Goal: Task Accomplishment & Management: Use online tool/utility

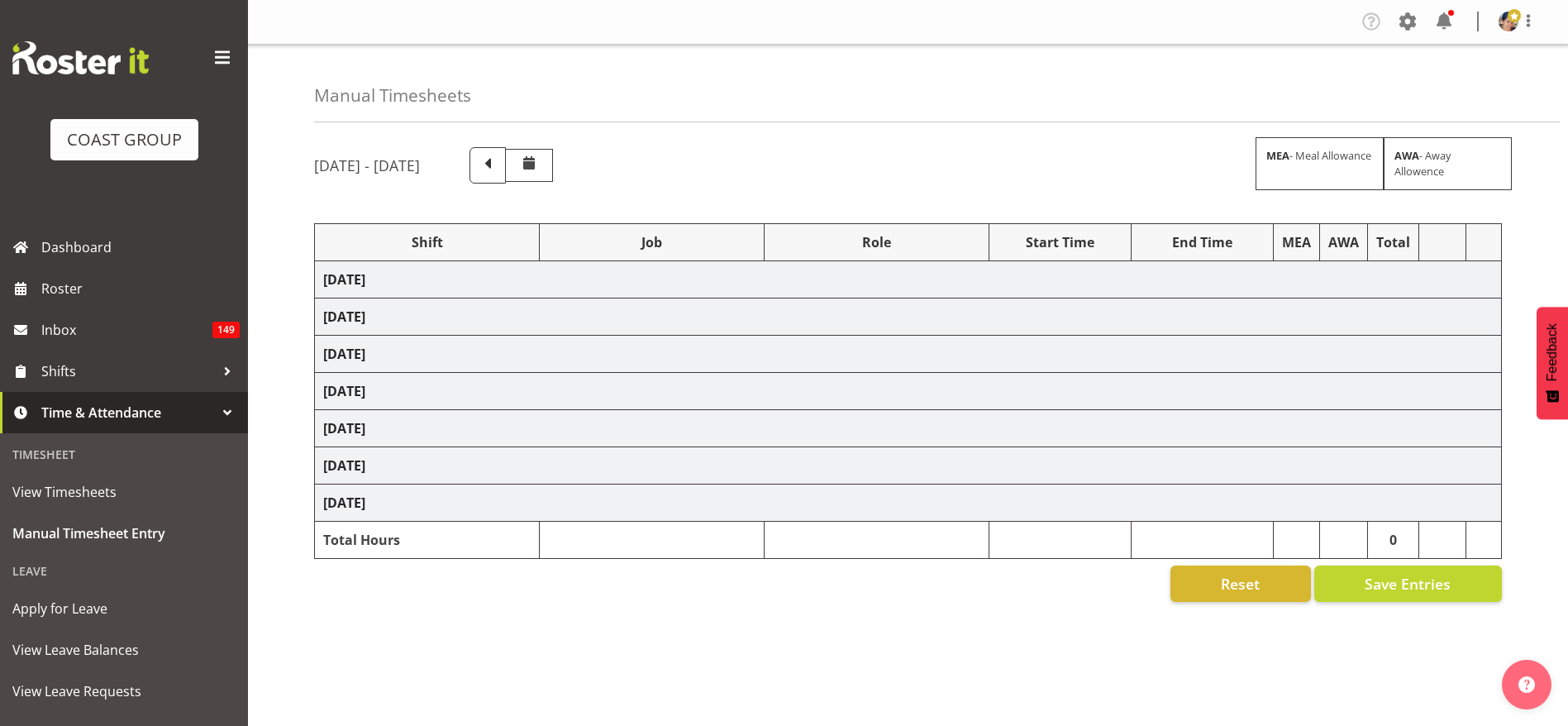
select select "1404"
select select "69"
select select "37"
select select "1404"
select select "69"
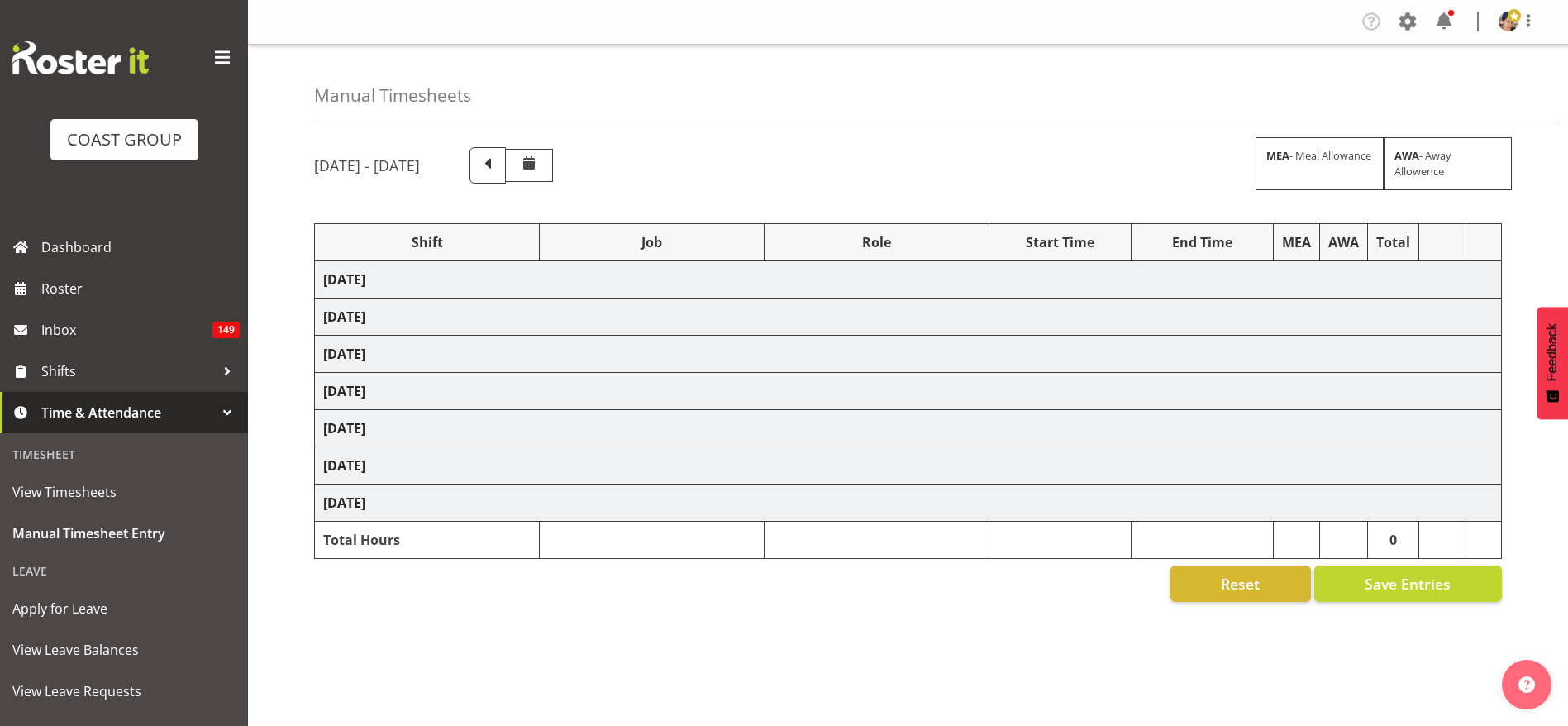
select select "37"
select select "1404"
select select "69"
select select "37"
select select "1404"
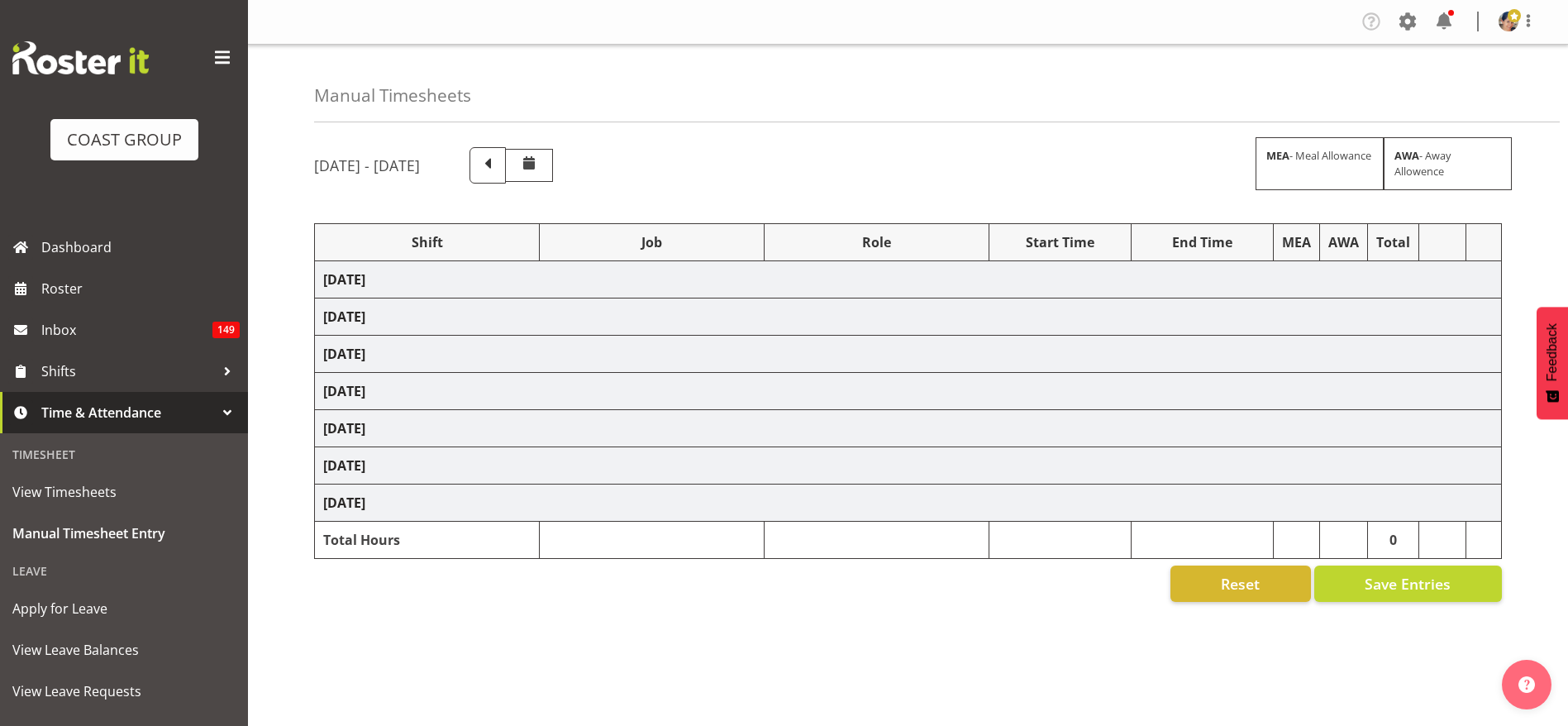
select select "69"
select select "37"
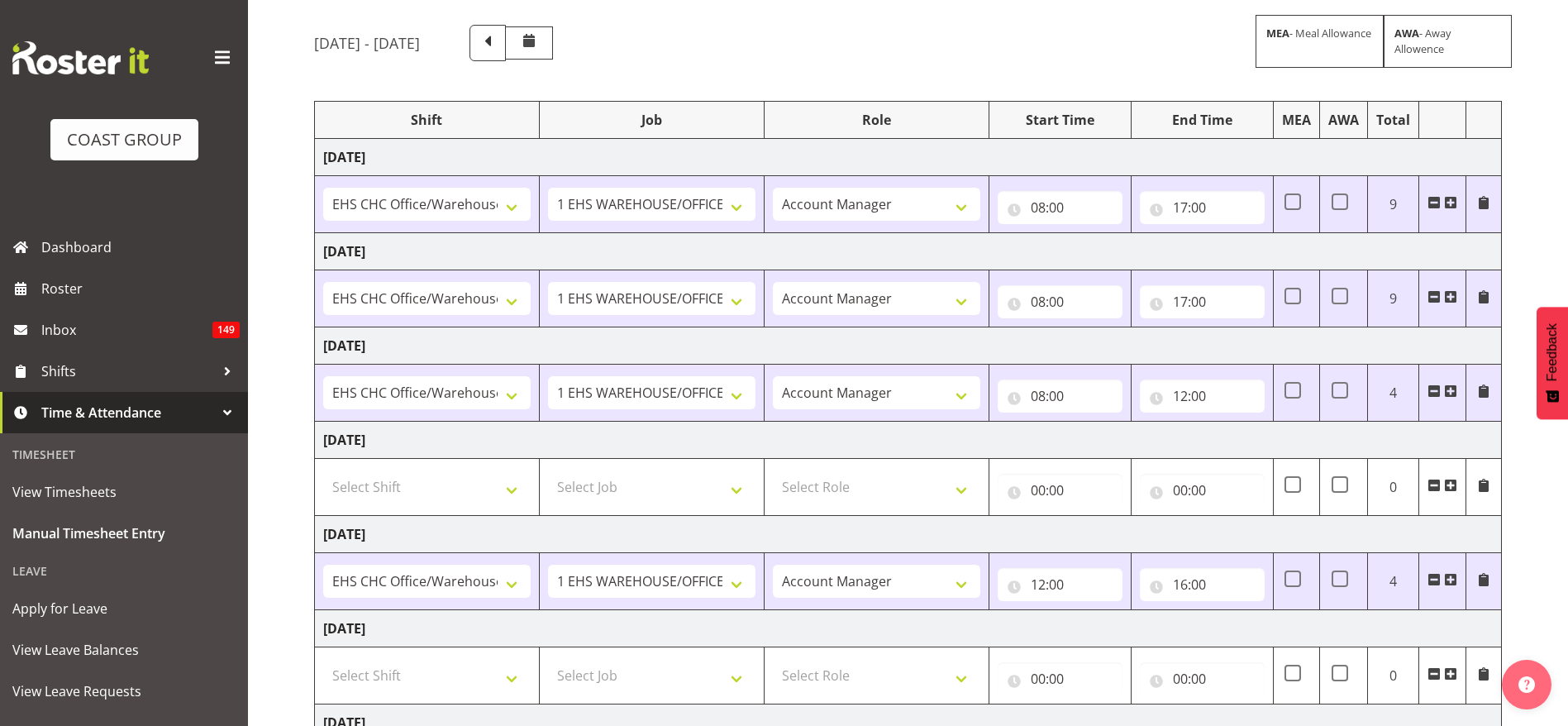
scroll to position [307, 0]
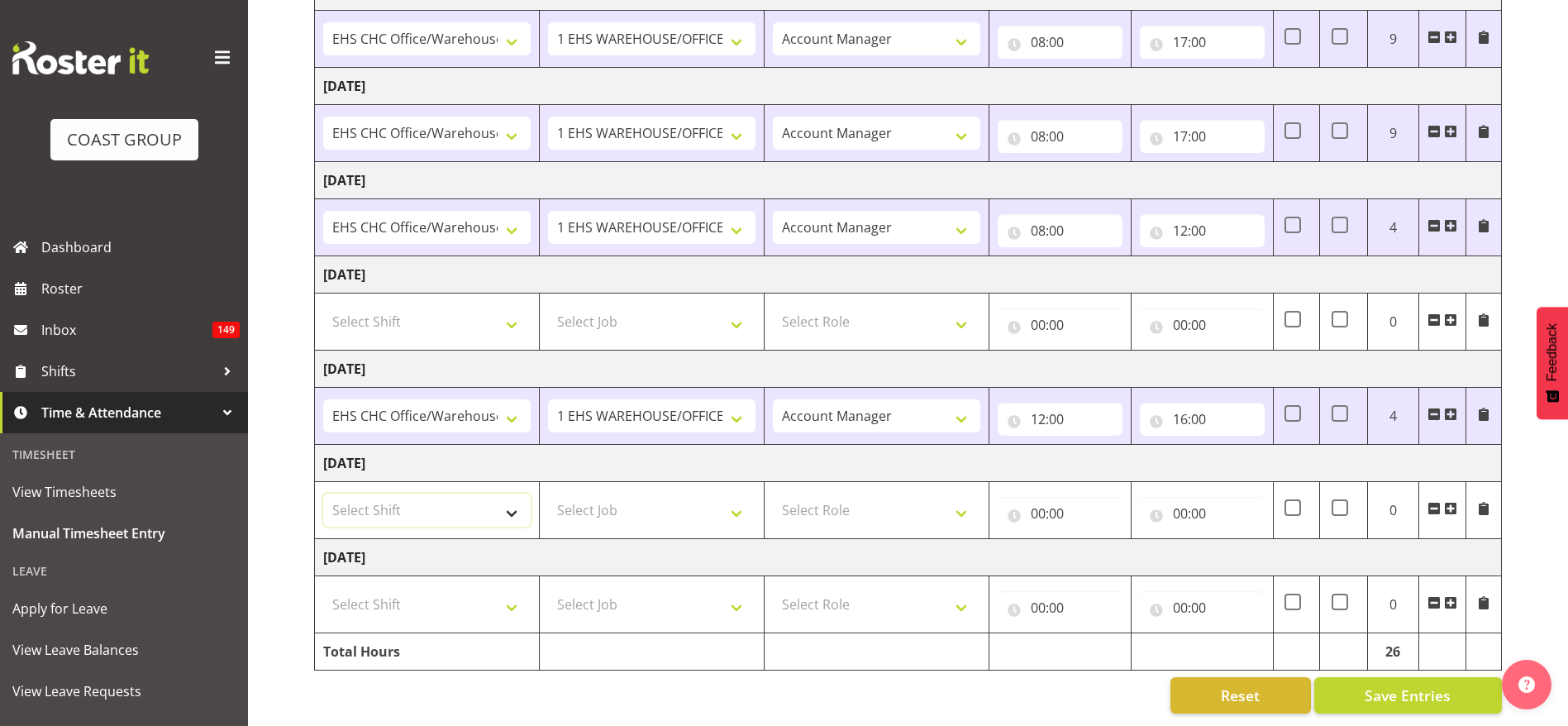
click at [433, 494] on select "Select Shift Break AHICE Break ATSNZ Break All Blacks casual Break Arts [PERSON…" at bounding box center [426, 510] width 207 height 33
select select "1404"
click at [323, 494] on select "Select Shift Break AHICE Break ATSNZ Break All Blacks casual Break Arts [PERSON…" at bounding box center [426, 510] width 207 height 33
click at [614, 494] on select "Select Job 1 Carlton Events 1 [PERSON_NAME][GEOGRAPHIC_DATA] 1 [PERSON_NAME][GE…" at bounding box center [651, 510] width 207 height 33
select select "69"
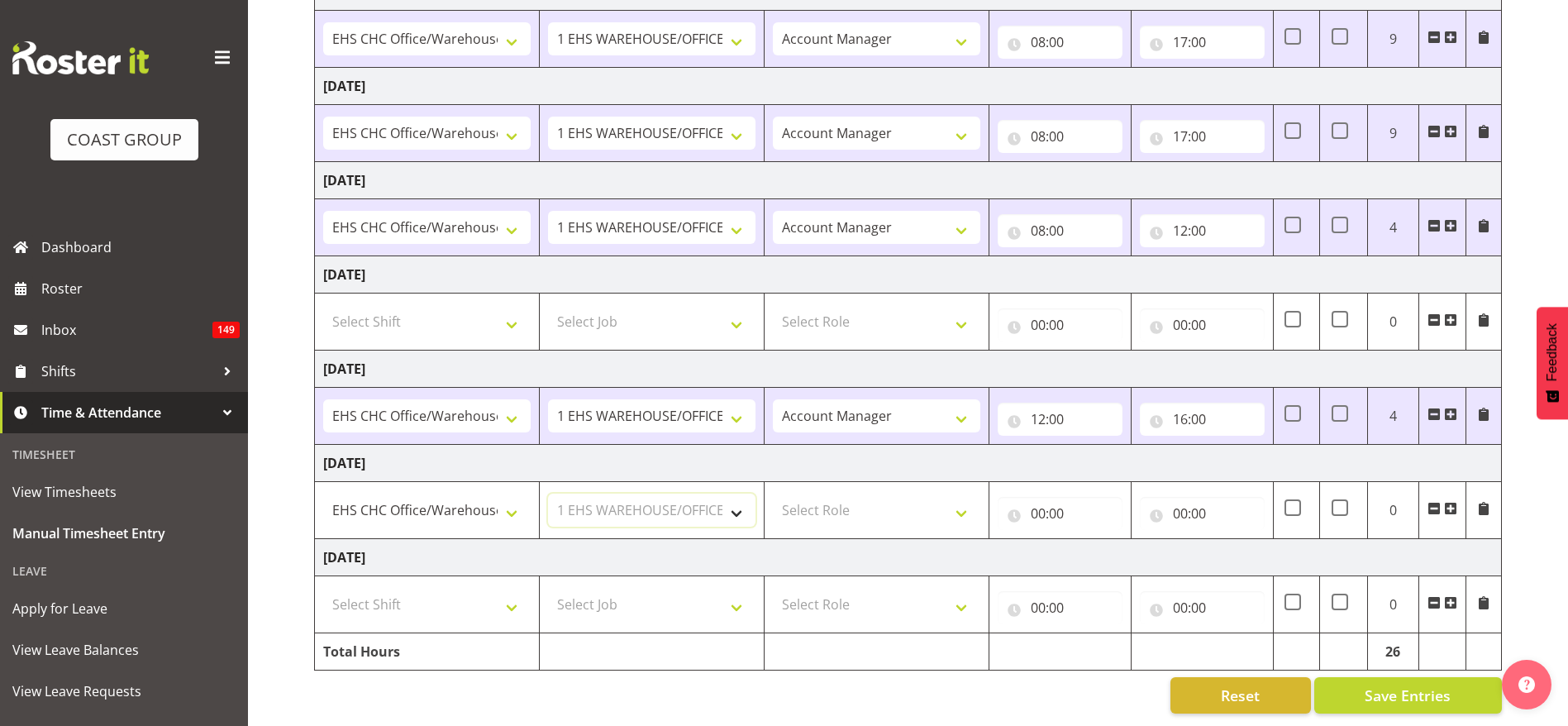
click at [548, 494] on select "Select Job 1 Carlton Events 1 [PERSON_NAME][GEOGRAPHIC_DATA] 1 [PERSON_NAME][GE…" at bounding box center [651, 510] width 207 height 33
click at [825, 494] on select "Select Role ACCOUNT MANAGER Account Manager" at bounding box center [876, 510] width 207 height 33
select select "37"
click at [773, 494] on select "Select Role ACCOUNT MANAGER Account Manager" at bounding box center [876, 510] width 207 height 33
click at [1039, 497] on input "00:00" at bounding box center [1060, 514] width 125 height 33
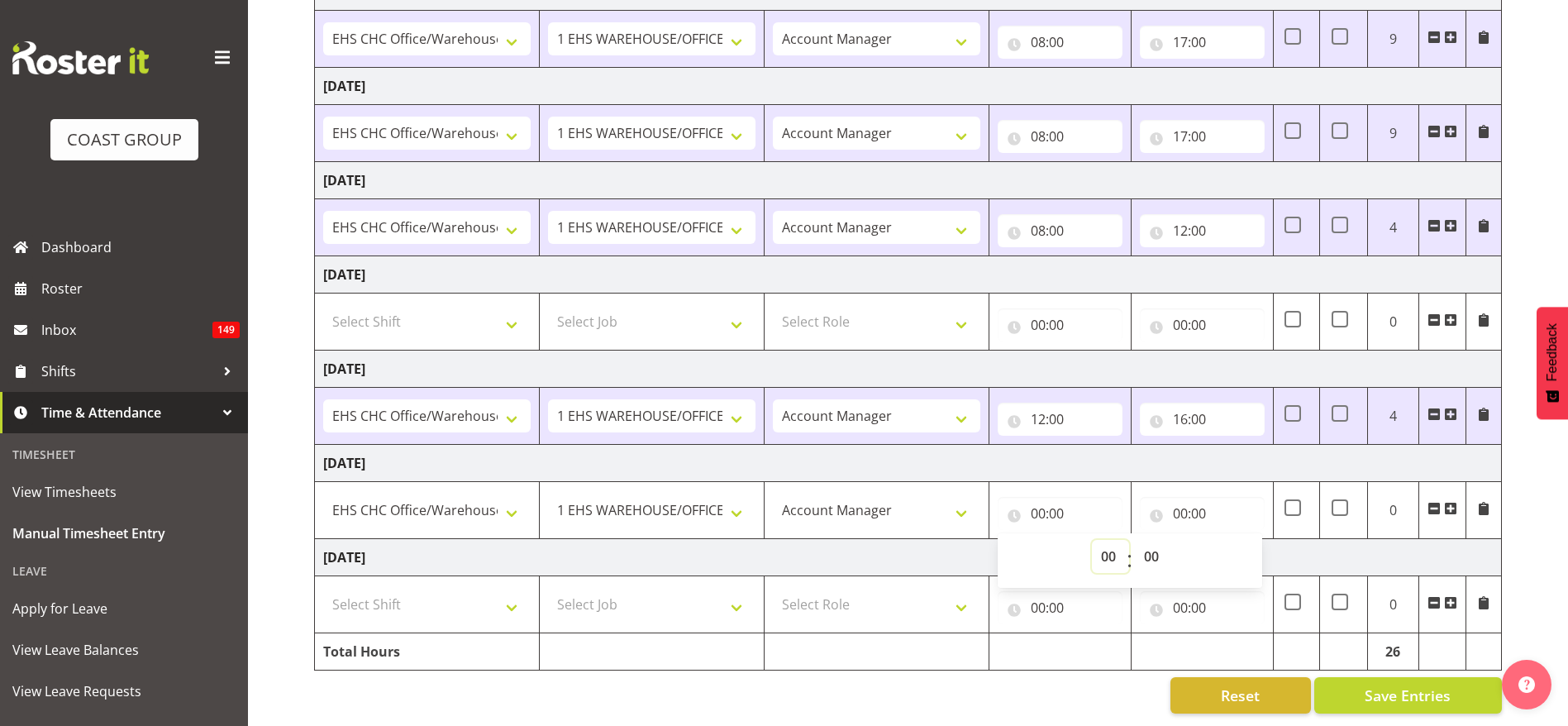
click at [1112, 540] on select "00 01 02 03 04 05 06 07 08 09 10 11 12 13 14 15 16 17 18 19 20 21 22 23" at bounding box center [1110, 557] width 37 height 33
select select "8"
click at [1092, 540] on select "00 01 02 03 04 05 06 07 08 09 10 11 12 13 14 15 16 17 18 19 20 21 22 23" at bounding box center [1110, 557] width 37 height 33
type input "08:00"
click at [1195, 498] on input "00:00" at bounding box center [1202, 514] width 125 height 33
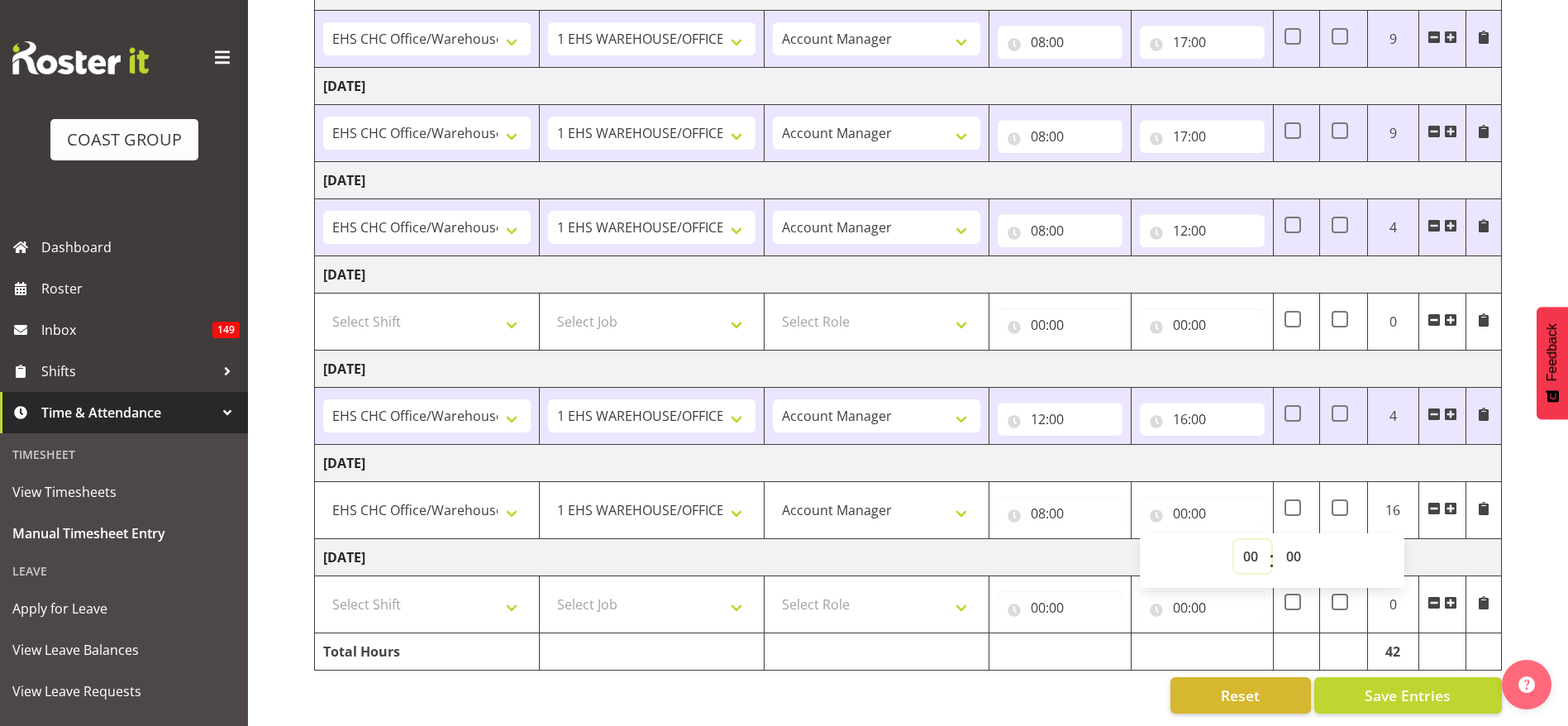
click at [1249, 540] on select "00 01 02 03 04 05 06 07 08 09 10 11 12 13 14 15 16 17 18 19 20 21 22 23" at bounding box center [1252, 557] width 37 height 33
select select "16"
click at [1234, 540] on select "00 01 02 03 04 05 06 07 08 09 10 11 12 13 14 15 16 17 18 19 20 21 22 23" at bounding box center [1252, 557] width 37 height 33
type input "16:00"
drag, startPoint x: 1286, startPoint y: 536, endPoint x: 1292, endPoint y: 527, distance: 10.8
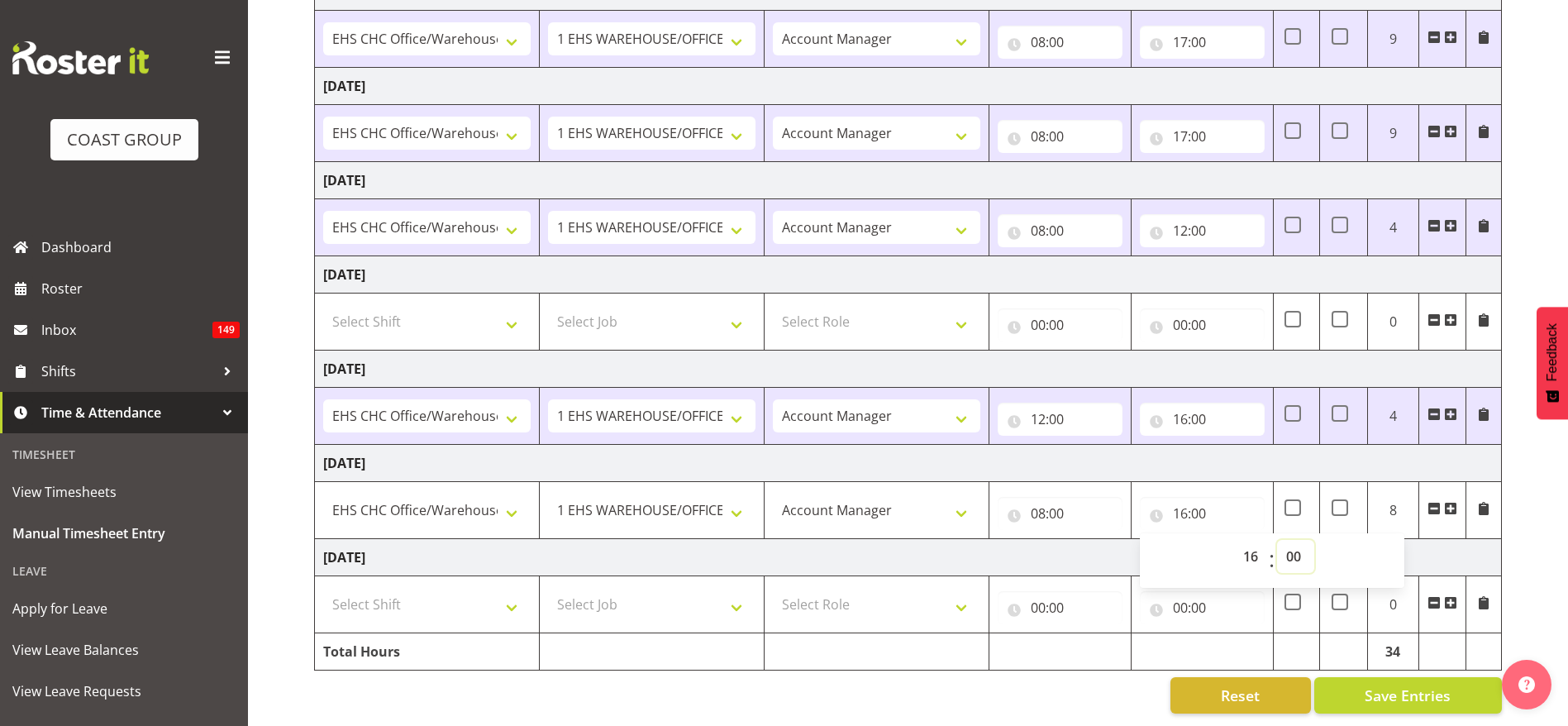
click at [1286, 540] on select "00 01 02 03 04 05 06 07 08 09 10 11 12 13 14 15 16 17 18 19 20 21 22 23 24 25 2…" at bounding box center [1296, 557] width 37 height 33
select select "30"
click at [1277, 540] on select "00 01 02 03 04 05 06 07 08 09 10 11 12 13 14 15 16 17 18 19 20 21 22 23 24 25 2…" at bounding box center [1296, 557] width 37 height 33
type input "16:30"
click at [1103, 445] on td "[DATE]" at bounding box center [907, 463] width 1187 height 37
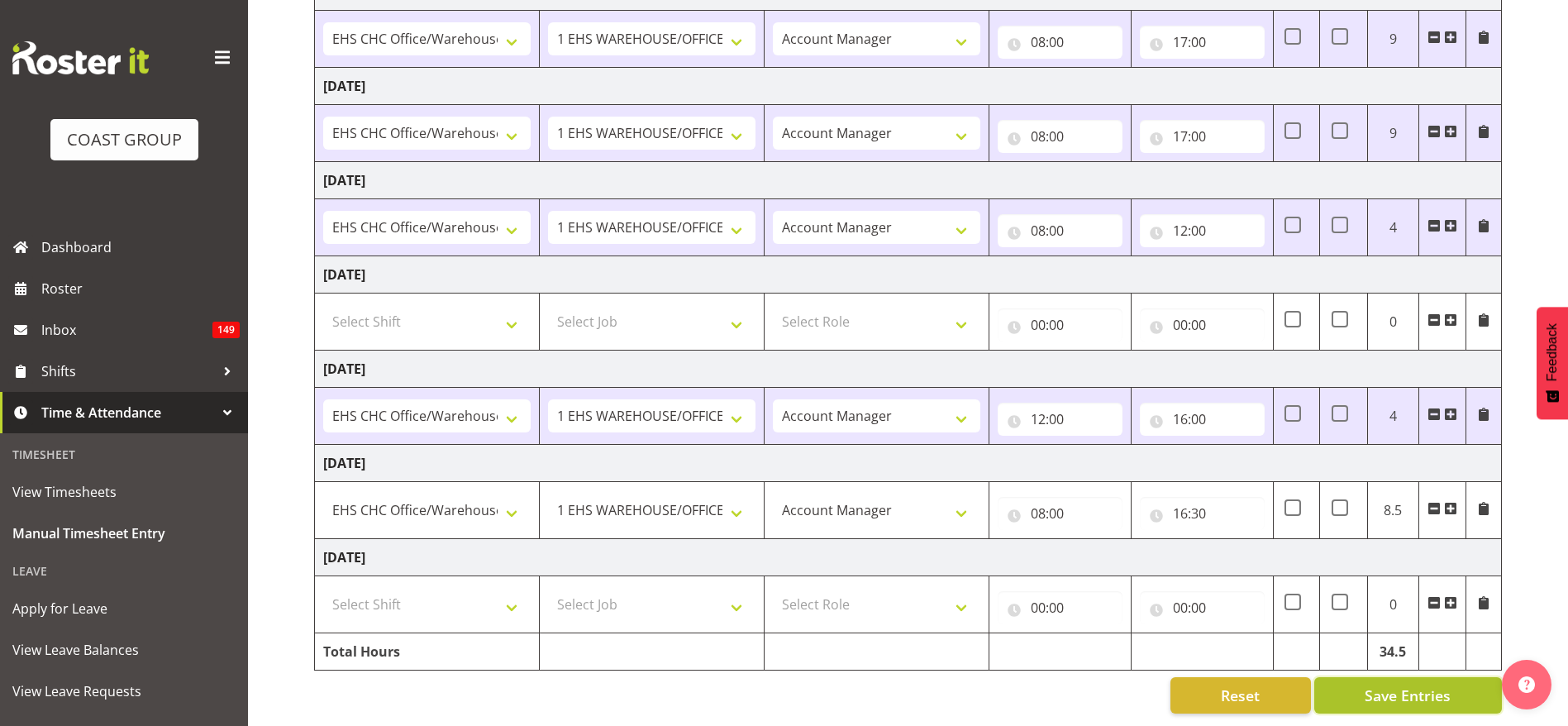
click at [1387, 685] on span "Save Entries" at bounding box center [1407, 695] width 86 height 21
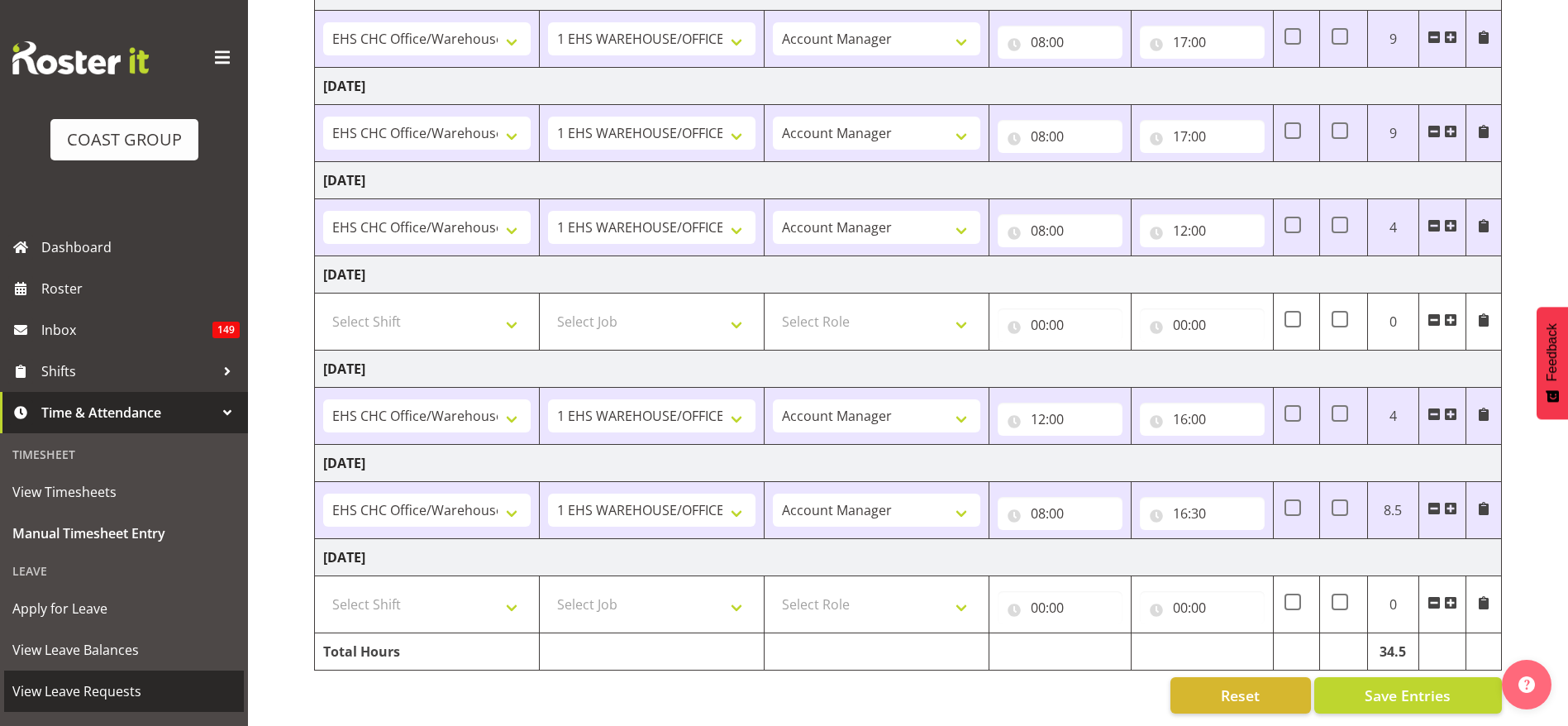
click at [117, 681] on span "View Leave Requests" at bounding box center [123, 692] width 223 height 25
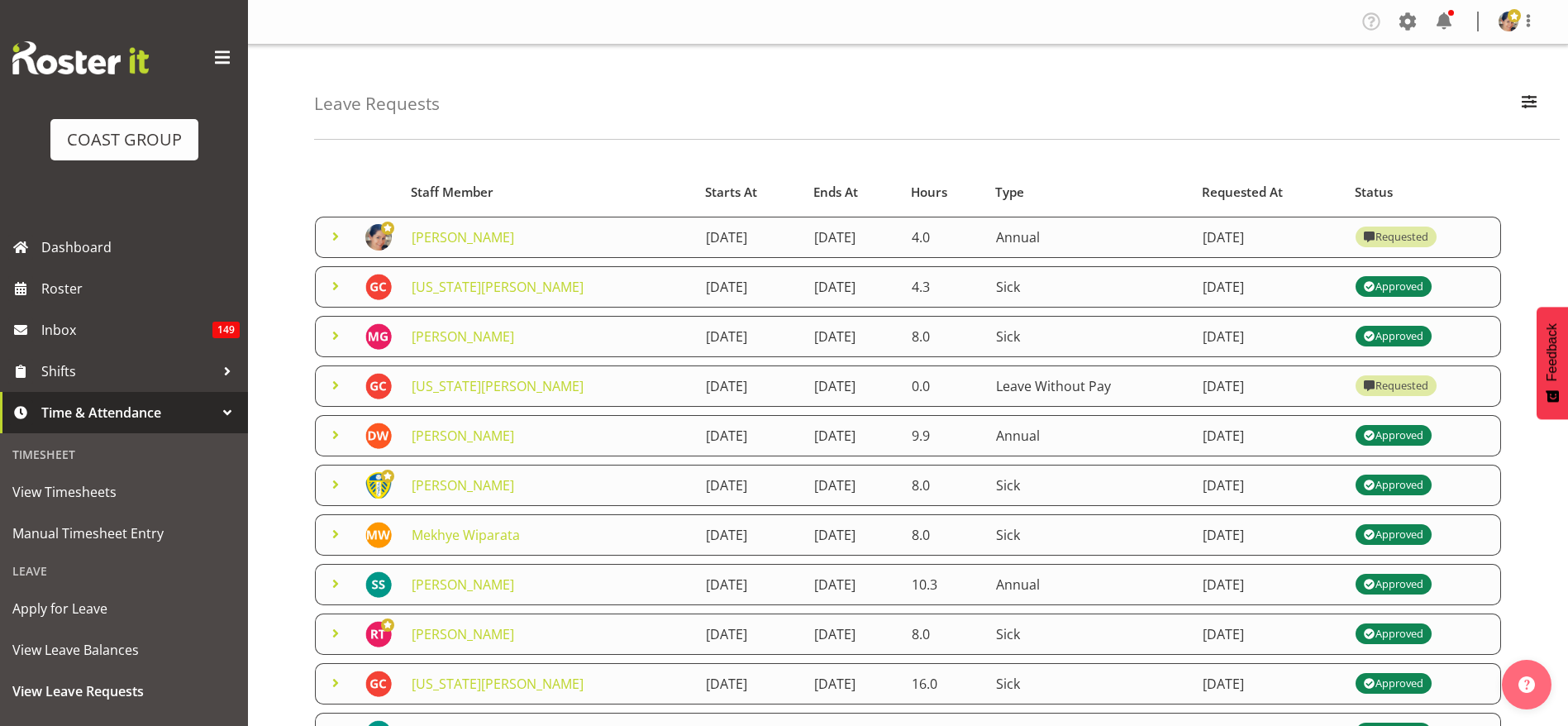
click at [338, 241] on span at bounding box center [336, 236] width 20 height 20
